Goal: Answer question/provide support

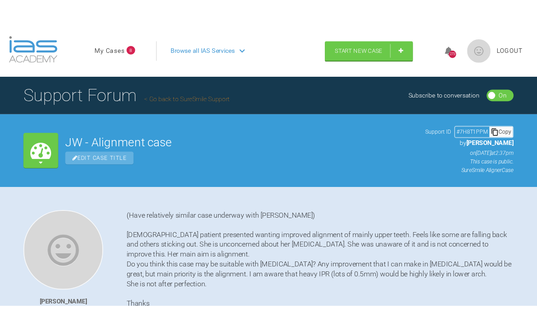
scroll to position [580, 0]
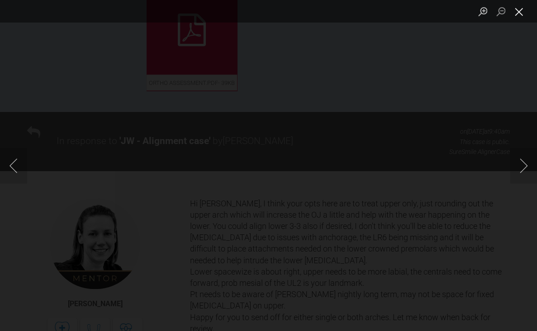
click at [515, 13] on button "Close lightbox" at bounding box center [519, 12] width 18 height 16
click at [519, 17] on button "Close lightbox" at bounding box center [519, 12] width 18 height 16
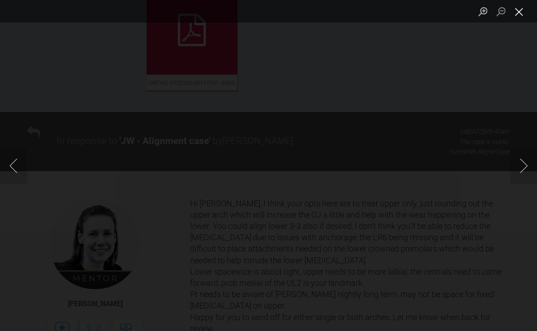
click at [517, 16] on button "Close lightbox" at bounding box center [519, 12] width 18 height 16
click at [519, 11] on button "Close lightbox" at bounding box center [519, 12] width 18 height 16
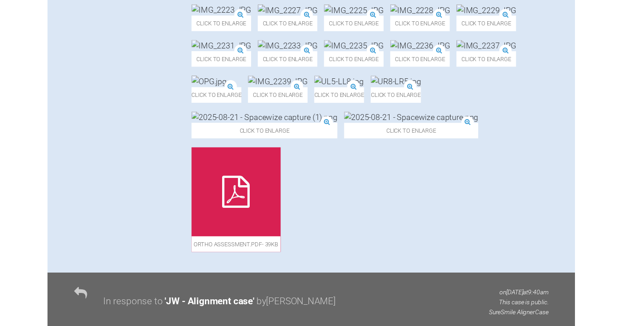
scroll to position [406, 0]
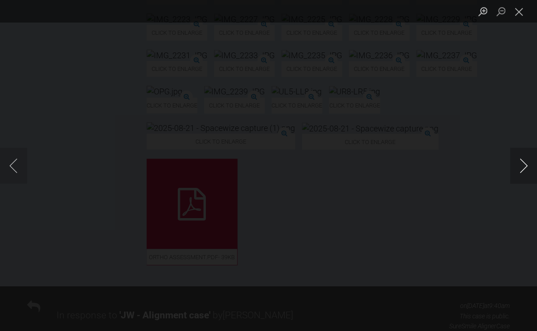
click at [524, 163] on button "Next image" at bounding box center [523, 166] width 27 height 36
click at [515, 165] on button "Next image" at bounding box center [523, 166] width 27 height 36
click at [14, 167] on button "Previous image" at bounding box center [13, 166] width 27 height 36
click at [523, 166] on button "Next image" at bounding box center [523, 166] width 27 height 36
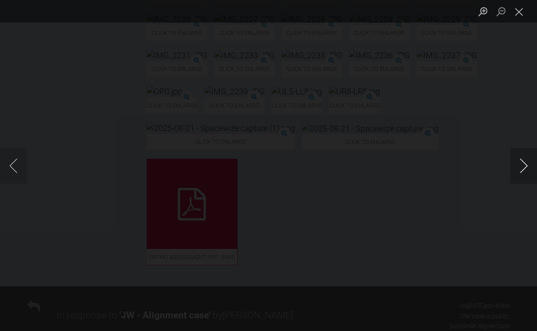
click at [525, 167] on button "Next image" at bounding box center [523, 166] width 27 height 36
click at [524, 166] on button "Next image" at bounding box center [523, 166] width 27 height 36
click at [524, 165] on button "Next image" at bounding box center [523, 166] width 27 height 36
click at [518, 166] on button "Next image" at bounding box center [523, 166] width 27 height 36
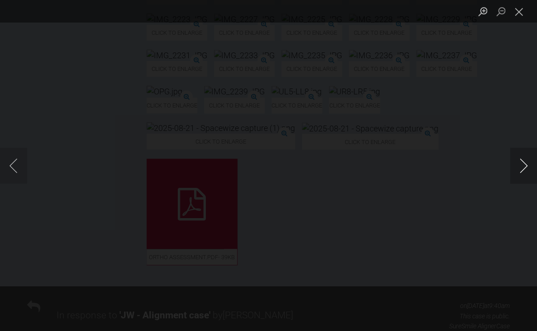
click at [518, 166] on button "Next image" at bounding box center [523, 166] width 27 height 36
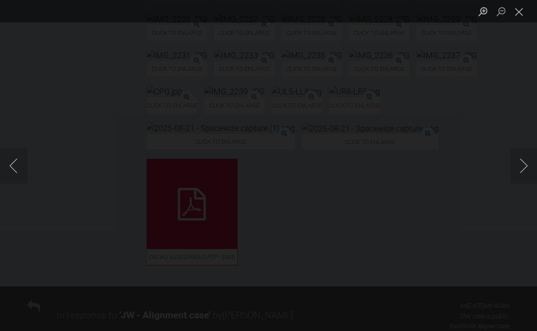
click at [520, 164] on button "Next image" at bounding box center [523, 166] width 27 height 36
click at [523, 165] on button "Next image" at bounding box center [523, 166] width 27 height 36
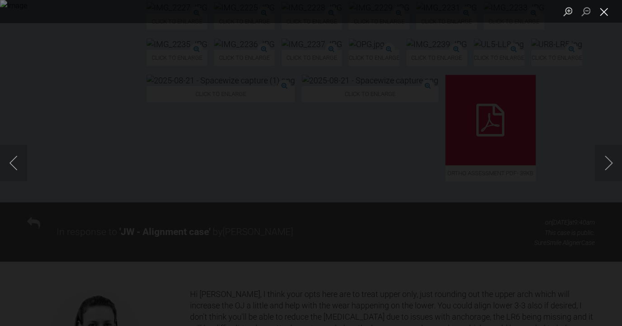
click at [605, 14] on button "Close lightbox" at bounding box center [604, 12] width 18 height 16
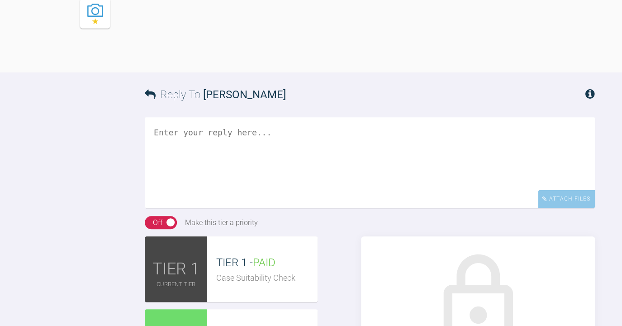
scroll to position [888, 0]
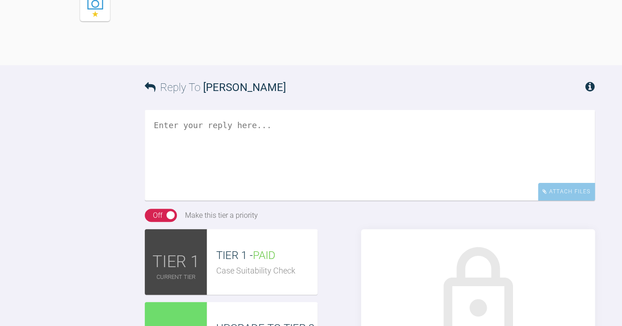
drag, startPoint x: 248, startPoint y: 161, endPoint x: 254, endPoint y: 170, distance: 11.0
drag, startPoint x: 405, startPoint y: 162, endPoint x: 430, endPoint y: 194, distance: 40.6
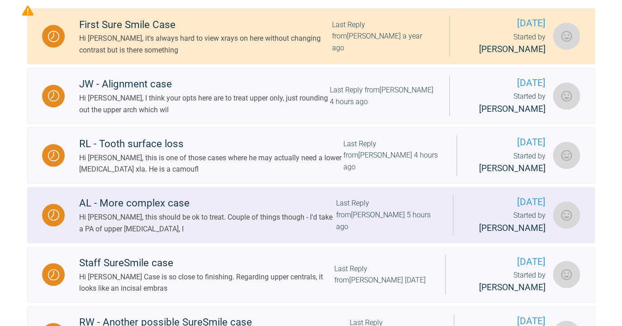
click at [180, 218] on div "Hi [PERSON_NAME], this should be ok to treat. Couple of things though - I'd tak…" at bounding box center [207, 222] width 257 height 23
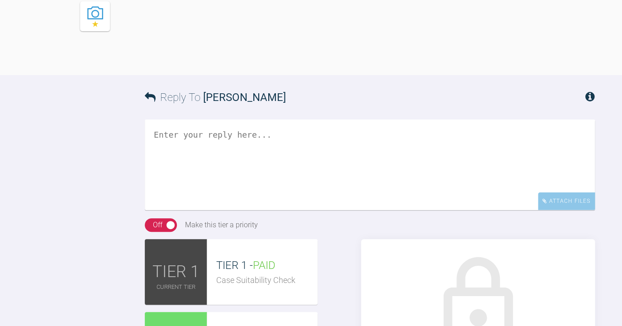
scroll to position [872, 0]
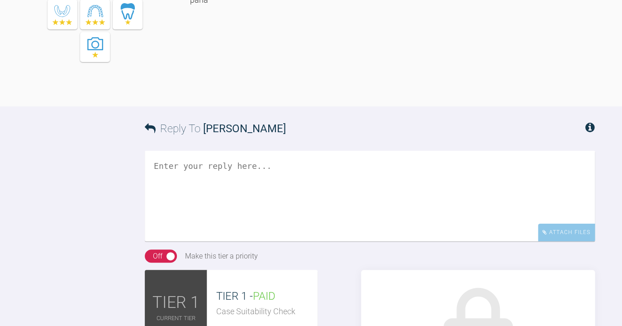
drag, startPoint x: 347, startPoint y: 142, endPoint x: 352, endPoint y: 165, distance: 23.9
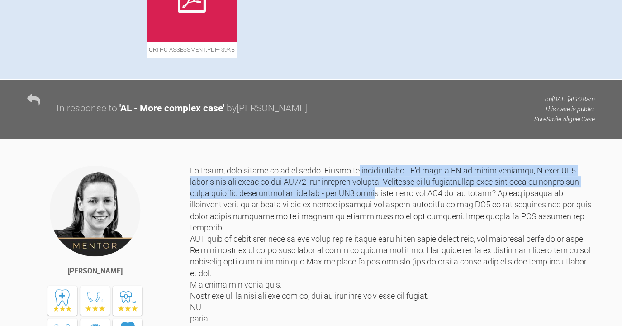
scroll to position [555, 0]
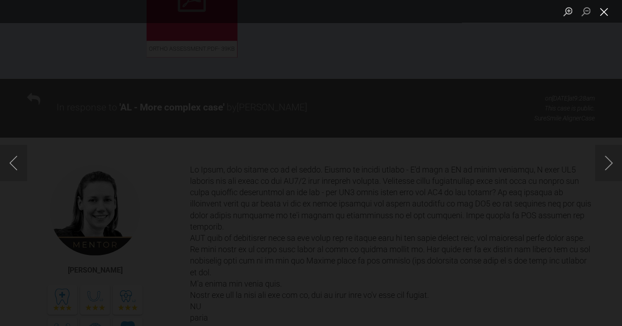
click at [606, 16] on button "Close lightbox" at bounding box center [604, 12] width 18 height 16
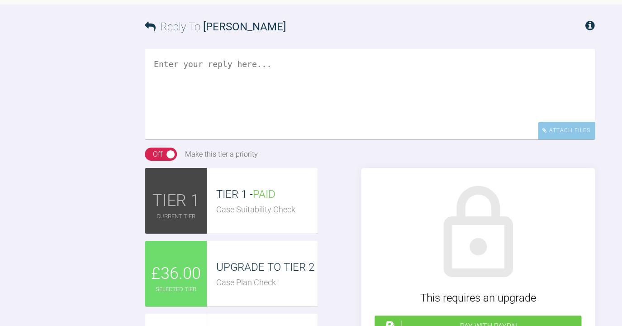
scroll to position [974, 0]
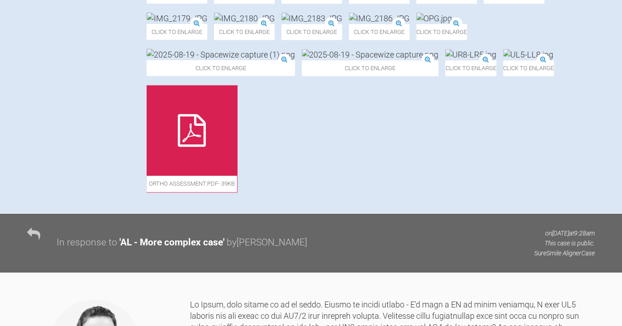
scroll to position [441, 0]
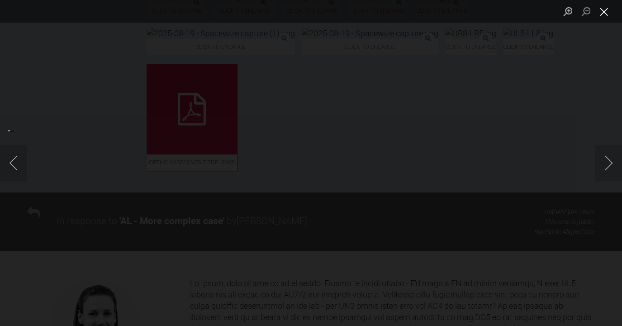
click at [604, 14] on button "Close lightbox" at bounding box center [604, 12] width 18 height 16
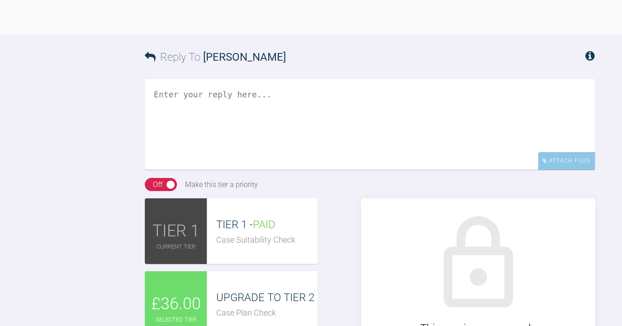
scroll to position [939, 0]
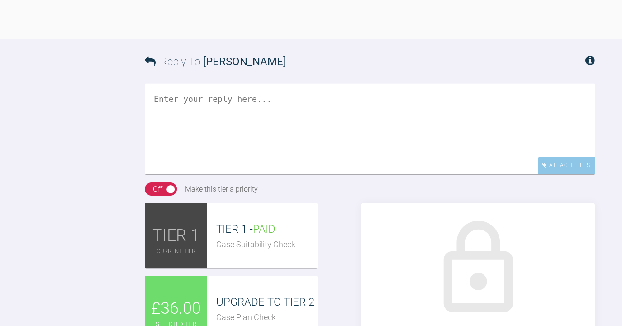
drag, startPoint x: 354, startPoint y: 96, endPoint x: 361, endPoint y: 121, distance: 25.7
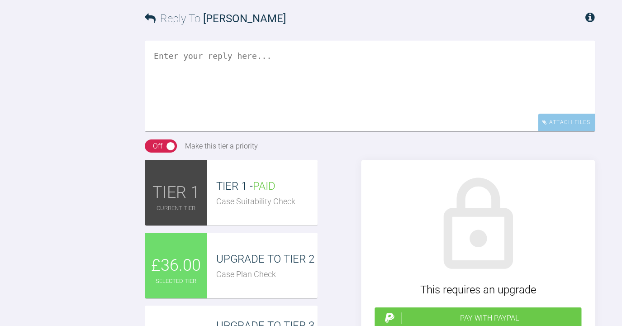
scroll to position [982, 0]
drag, startPoint x: 239, startPoint y: 90, endPoint x: 245, endPoint y: 103, distance: 13.8
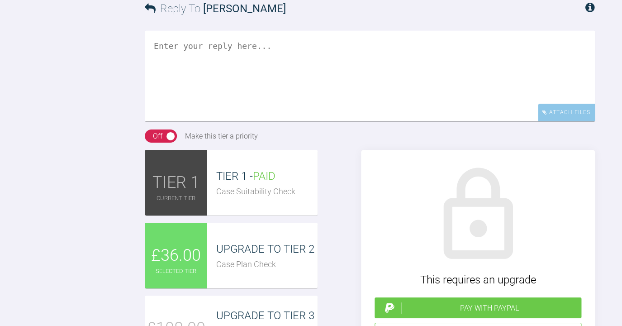
scroll to position [992, 0]
drag, startPoint x: 244, startPoint y: 102, endPoint x: 249, endPoint y: 114, distance: 13.8
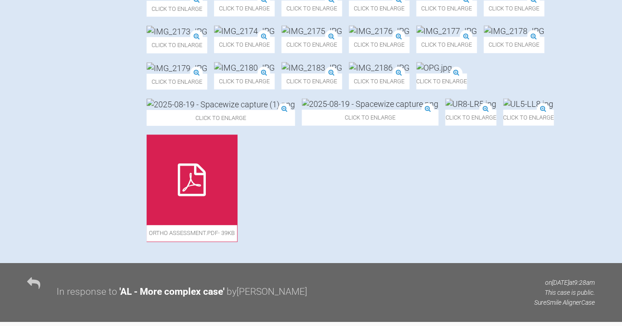
scroll to position [375, 0]
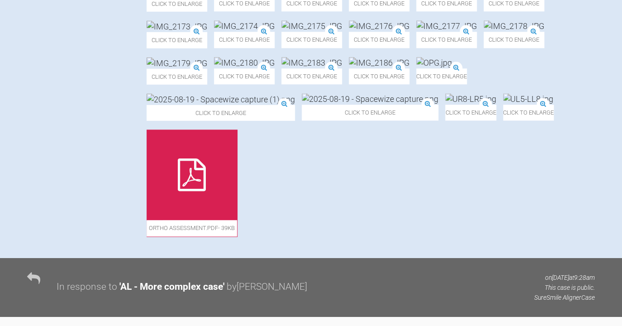
click at [281, 32] on img at bounding box center [311, 26] width 61 height 11
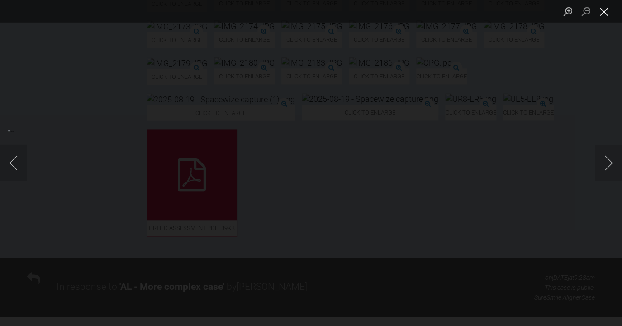
click at [608, 14] on button "Close lightbox" at bounding box center [604, 12] width 18 height 16
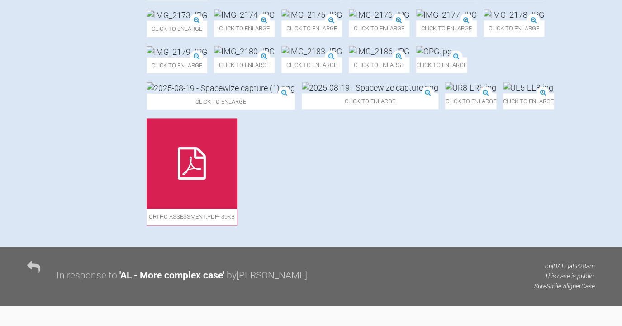
scroll to position [392, 0]
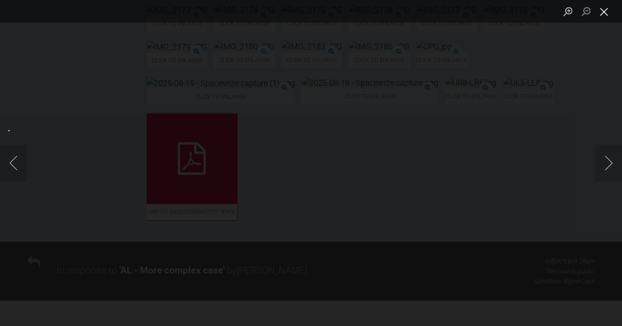
click at [603, 12] on button "Close lightbox" at bounding box center [604, 12] width 18 height 16
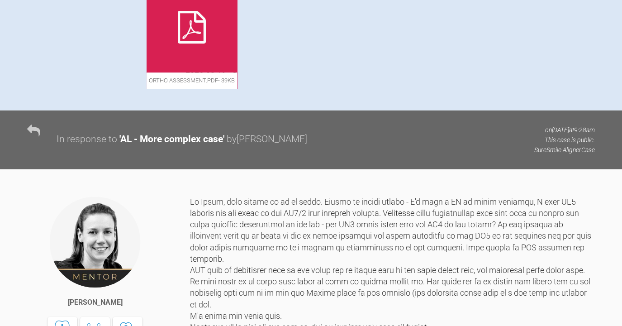
scroll to position [521, 0]
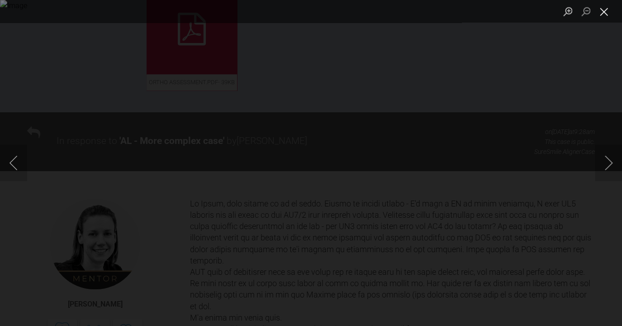
click at [602, 15] on button "Close lightbox" at bounding box center [604, 12] width 18 height 16
